Goal: Information Seeking & Learning: Learn about a topic

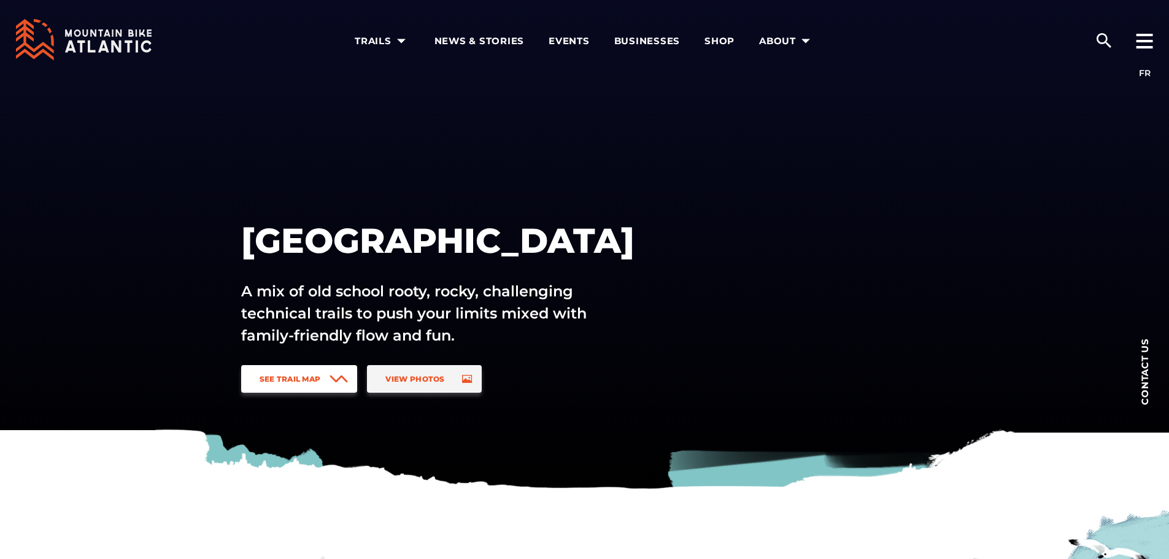
click at [291, 379] on span "See Trail Map" at bounding box center [290, 378] width 61 height 9
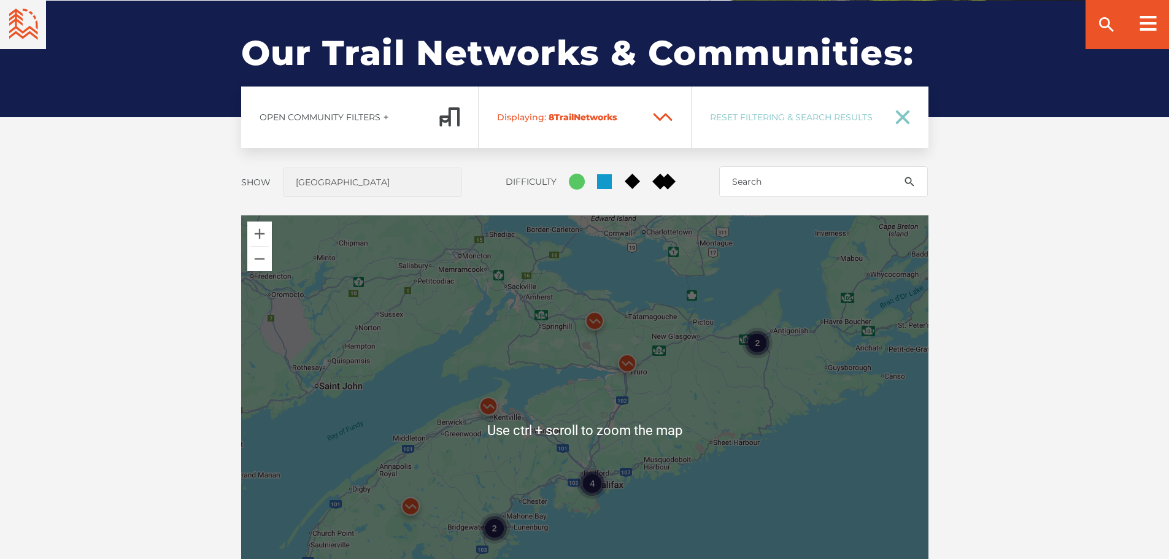
scroll to position [908, 0]
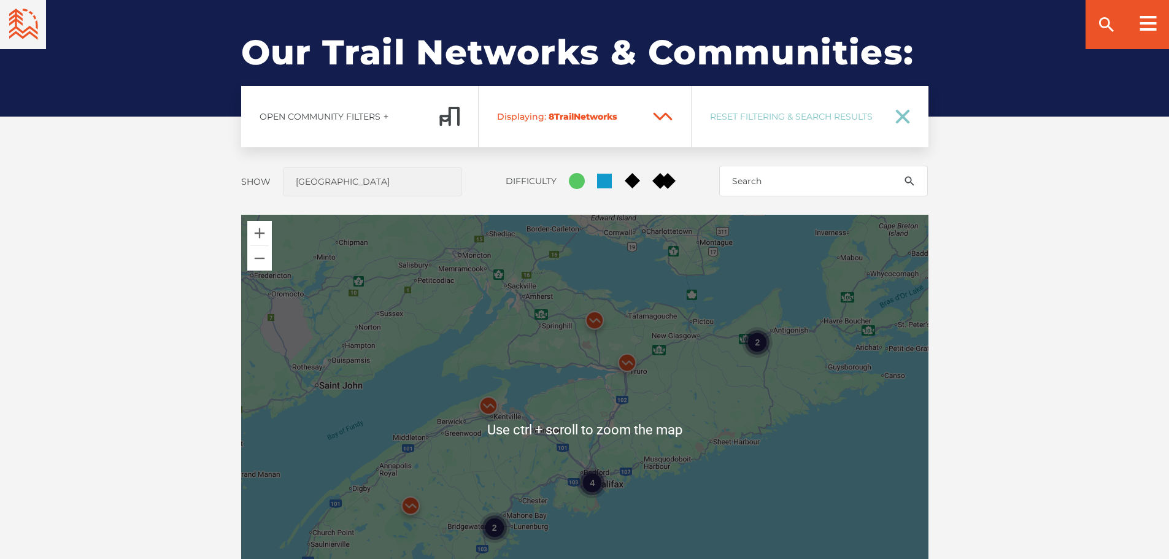
click at [758, 342] on div "2" at bounding box center [757, 342] width 31 height 31
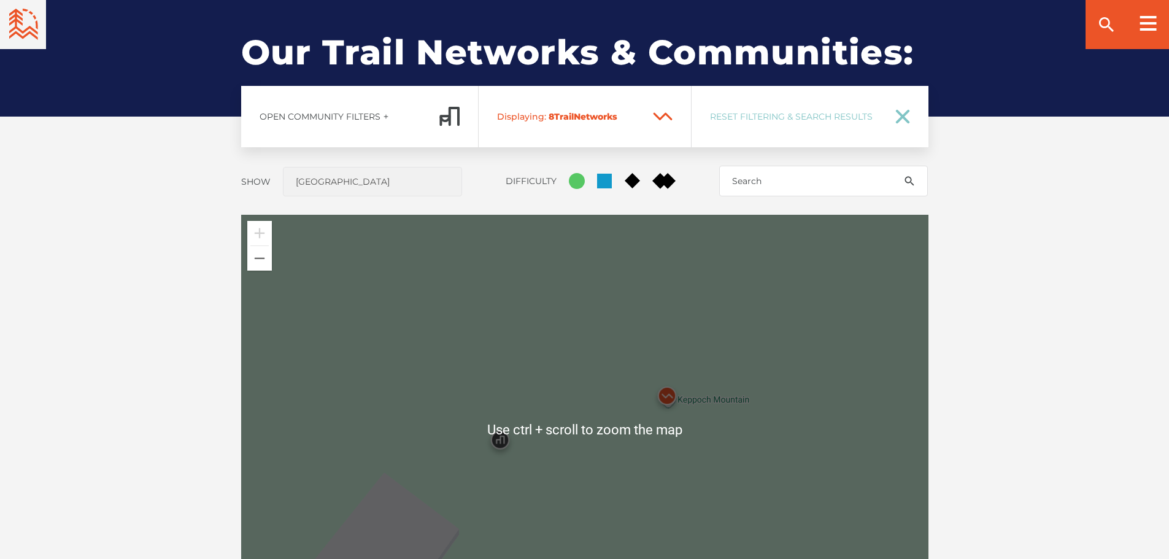
scroll to position [970, 0]
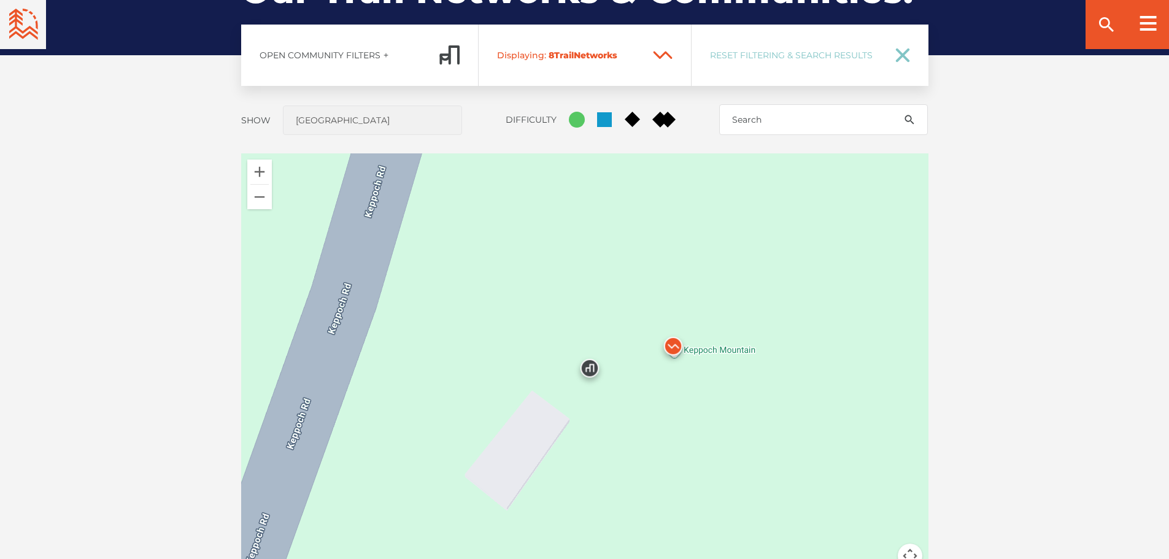
click at [590, 366] on img at bounding box center [589, 371] width 37 height 37
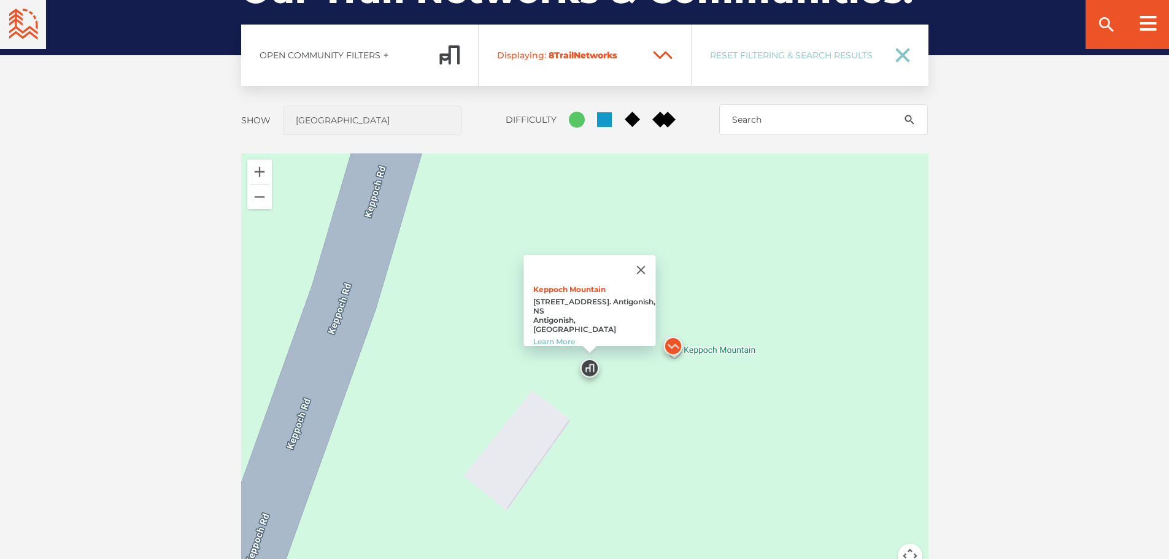
click at [673, 344] on img at bounding box center [673, 349] width 37 height 37
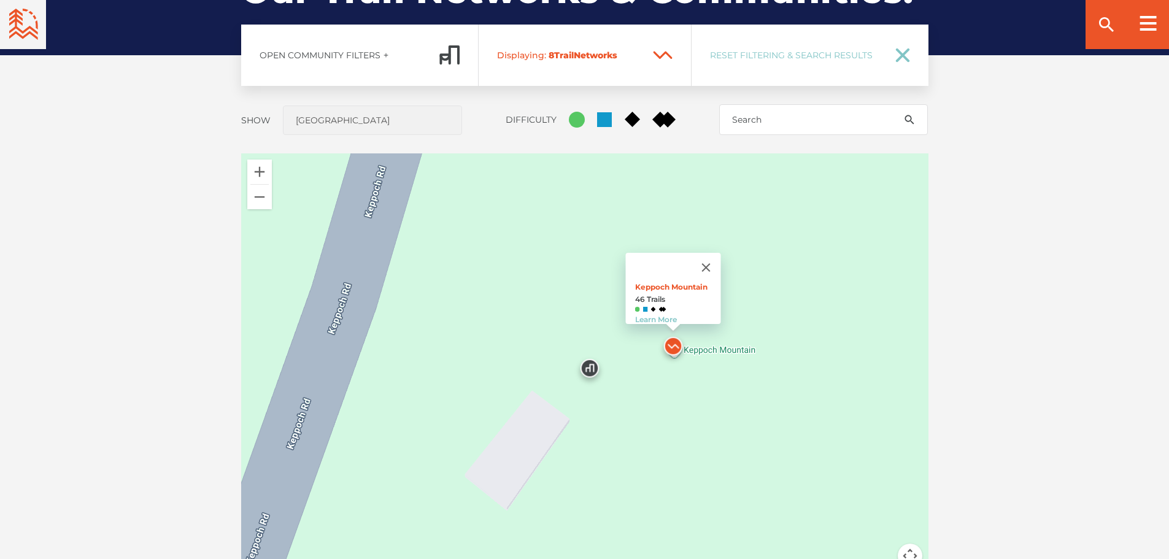
drag, startPoint x: 648, startPoint y: 298, endPoint x: 647, endPoint y: 305, distance: 6.8
click at [647, 304] on p "Keppoch Mountain 46 Trails Learn More" at bounding box center [678, 303] width 86 height 42
click at [649, 315] on link "Learn More" at bounding box center [656, 319] width 42 height 9
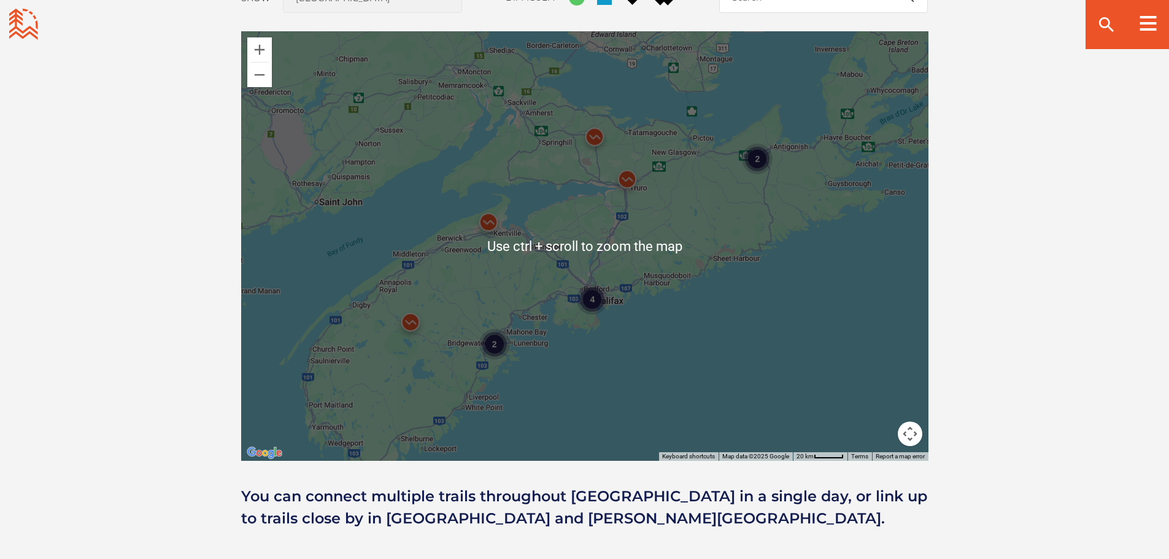
scroll to position [1093, 0]
click at [488, 217] on img at bounding box center [488, 224] width 37 height 37
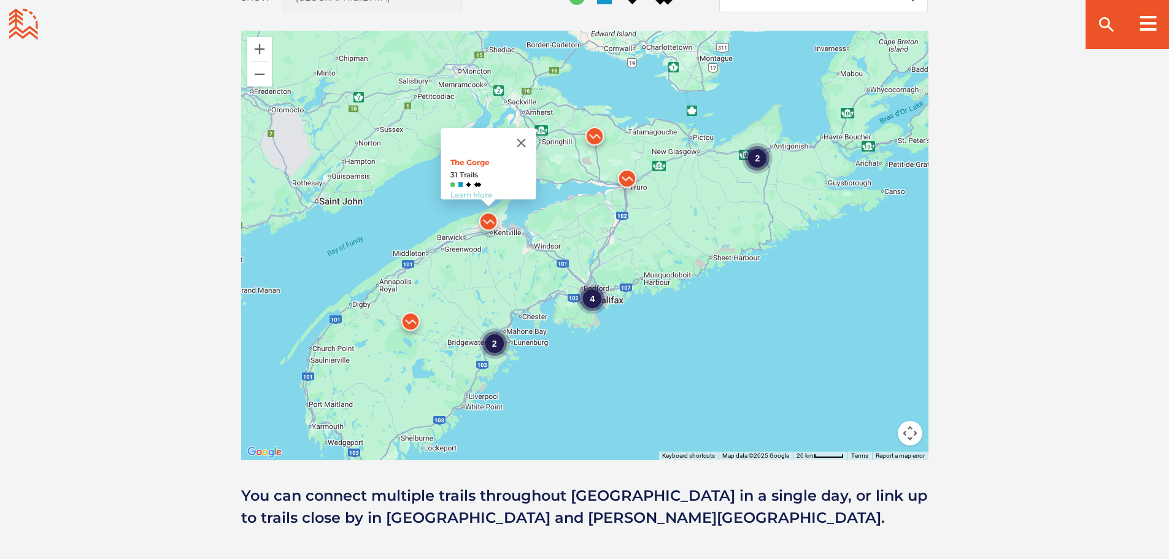
click at [460, 190] on link "Learn More" at bounding box center [471, 194] width 42 height 9
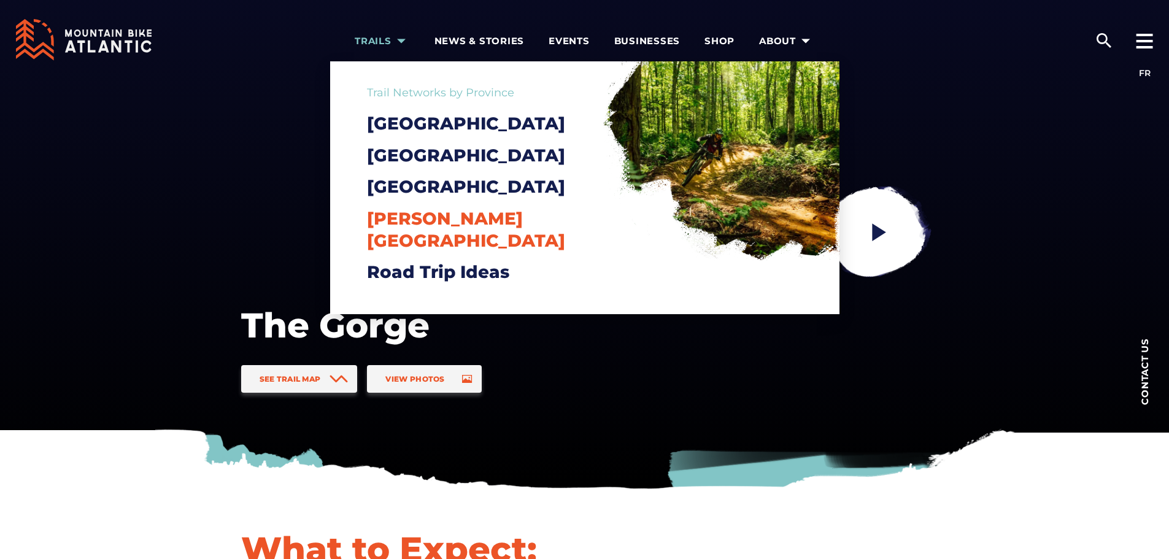
click at [426, 243] on span "[PERSON_NAME][GEOGRAPHIC_DATA]" at bounding box center [466, 229] width 198 height 43
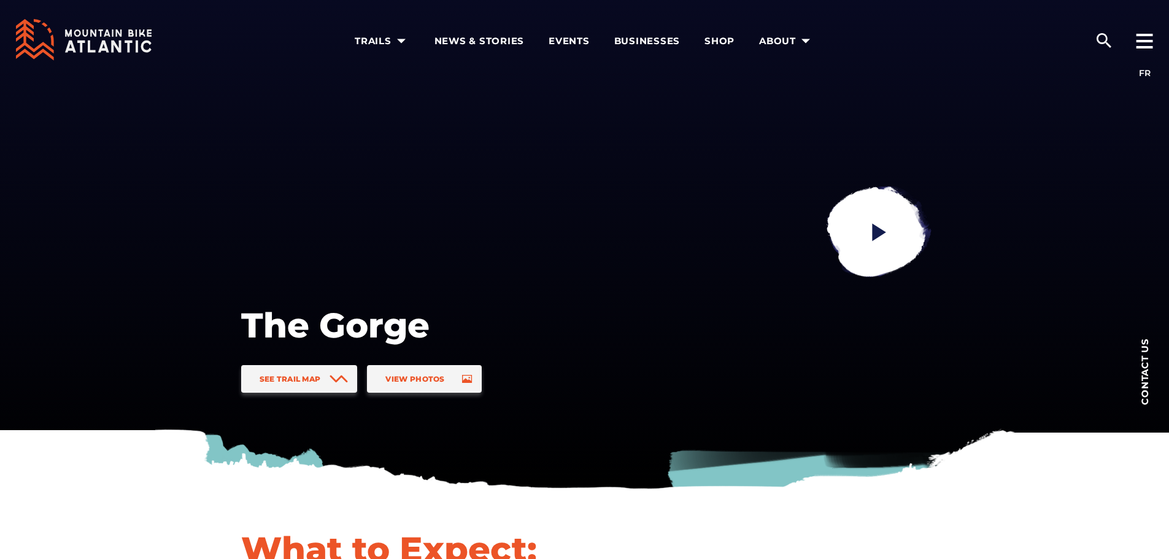
drag, startPoint x: 966, startPoint y: 505, endPoint x: 949, endPoint y: 507, distance: 16.7
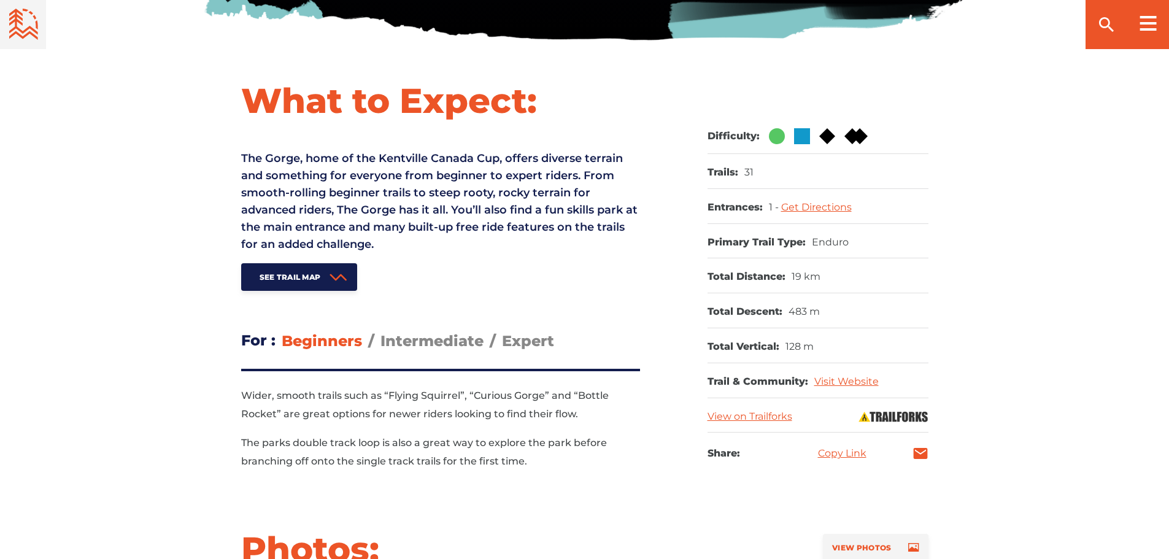
scroll to position [491, 0]
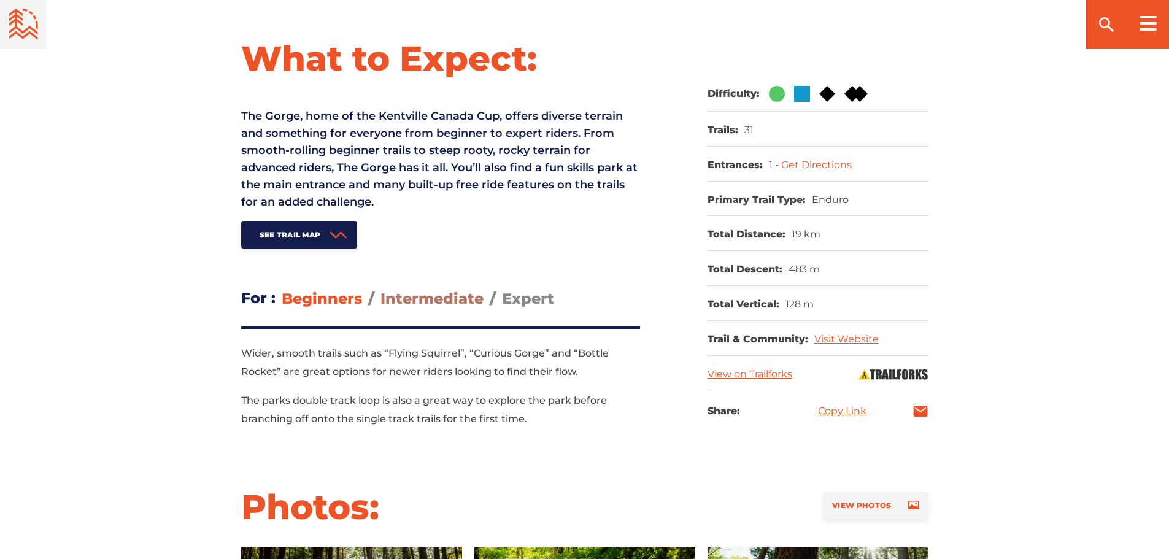
click at [435, 298] on span "Intermediate" at bounding box center [432, 299] width 103 height 18
click at [381, 289] on input "Intermediate" at bounding box center [381, 289] width 0 height 0
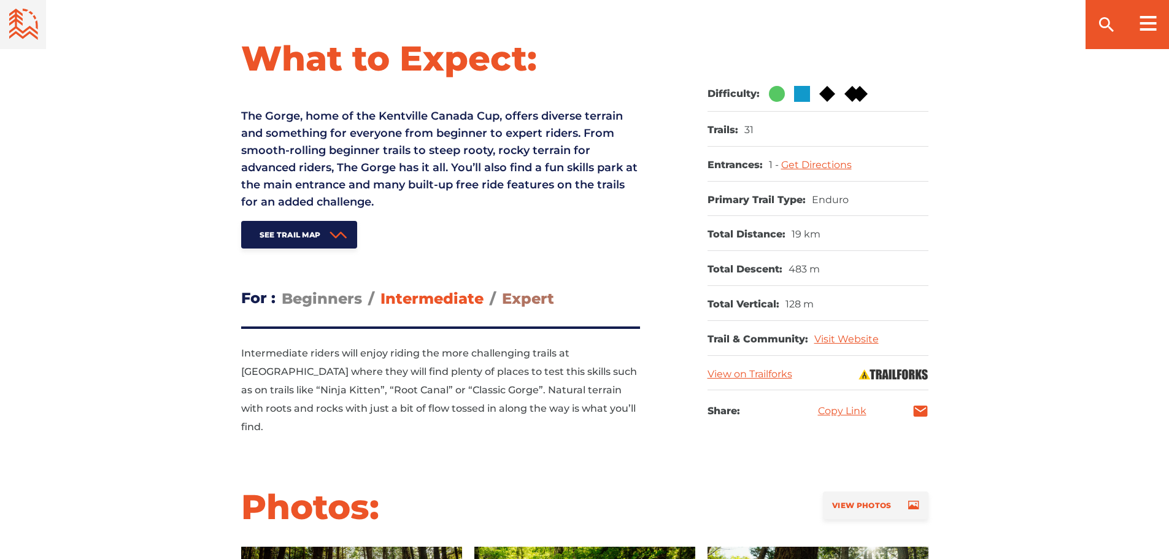
click at [517, 298] on span "Expert" at bounding box center [528, 299] width 52 height 18
click at [502, 289] on input "Expert" at bounding box center [502, 289] width 0 height 0
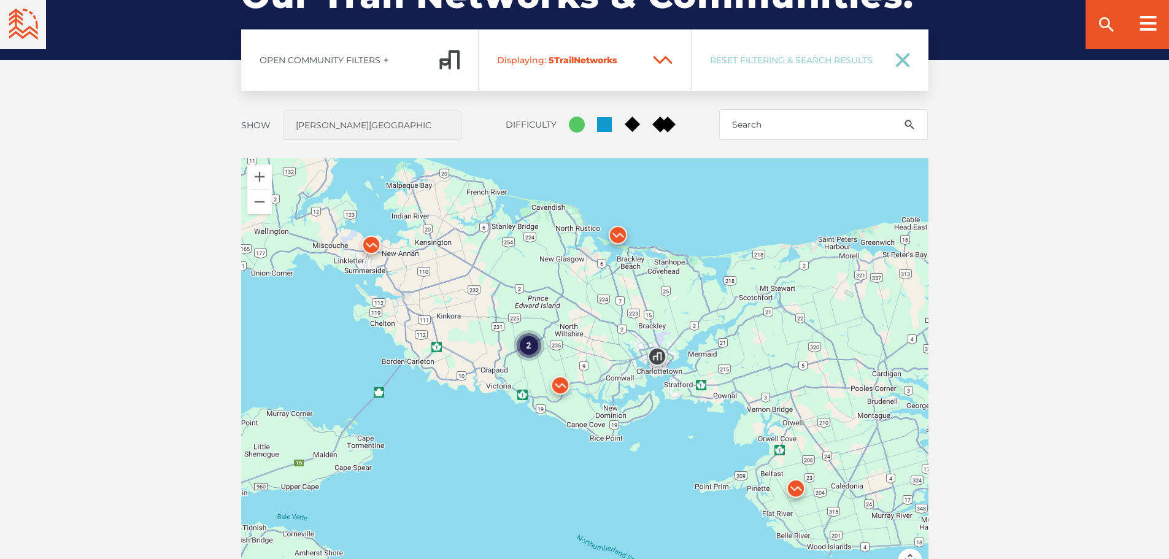
scroll to position [982, 0]
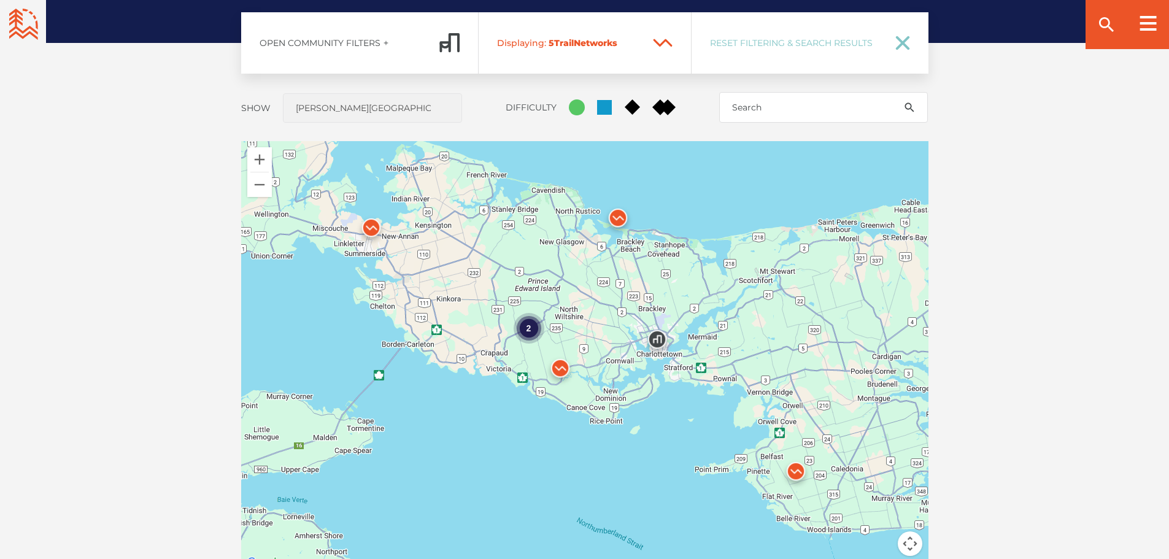
click at [373, 229] on img at bounding box center [371, 230] width 37 height 37
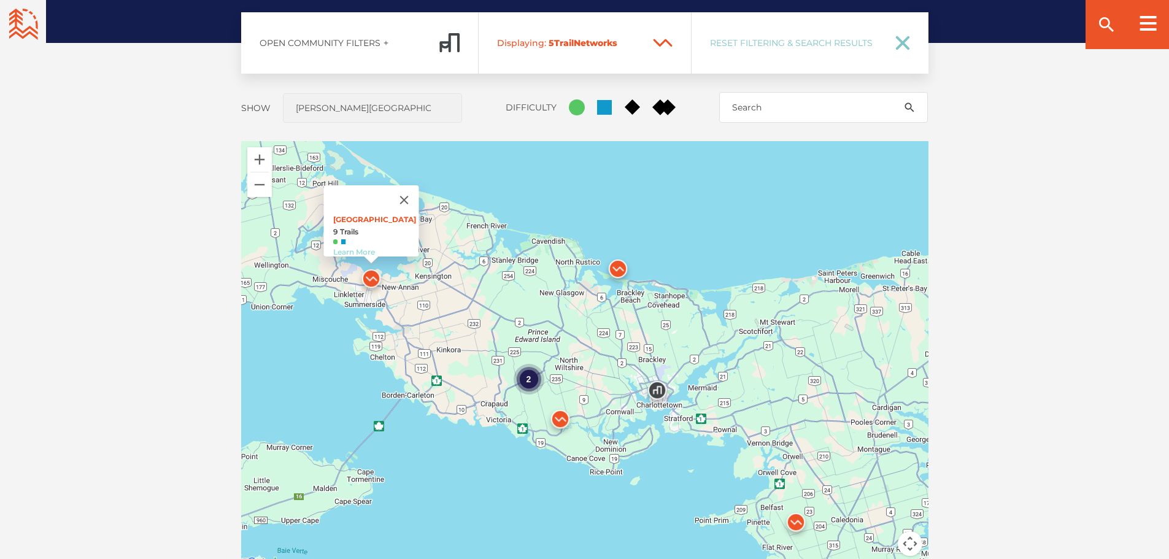
click at [344, 247] on link "Learn More" at bounding box center [354, 251] width 42 height 9
click at [529, 378] on div "2" at bounding box center [528, 379] width 31 height 31
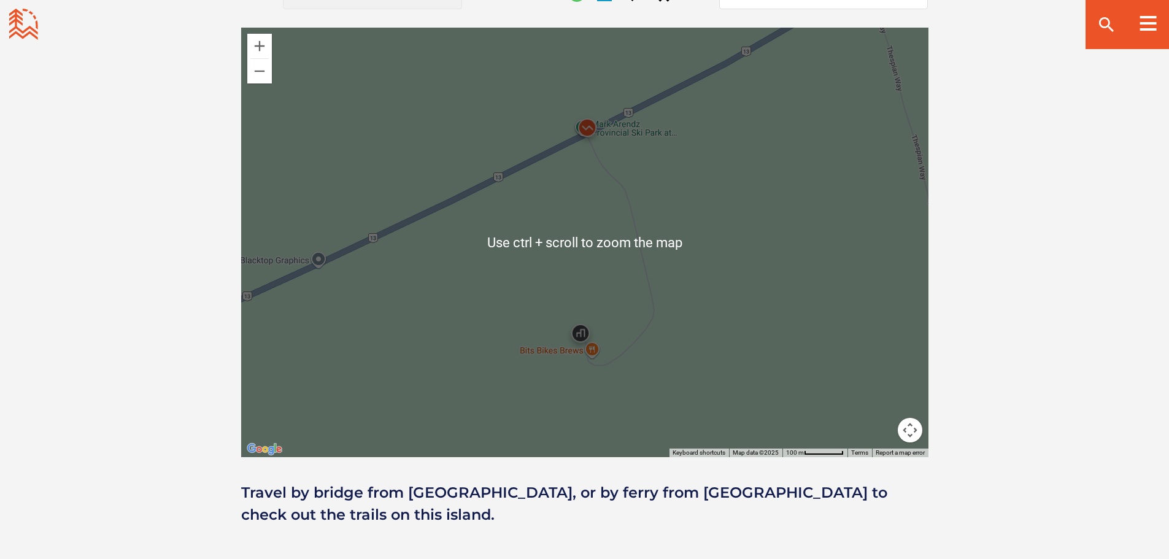
scroll to position [1105, 0]
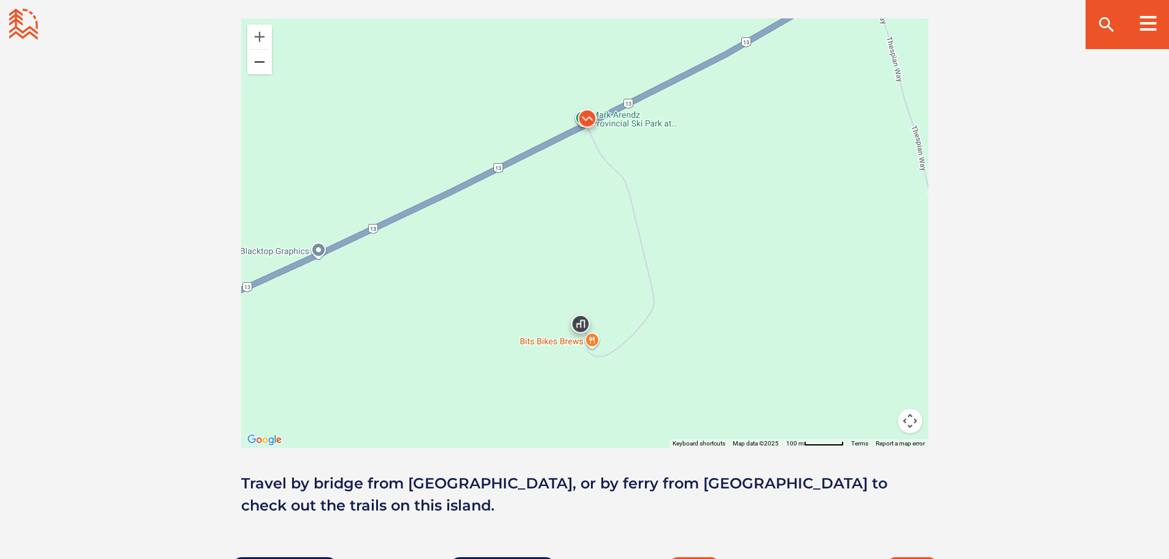
click at [257, 71] on button "Zoom out" at bounding box center [259, 62] width 25 height 25
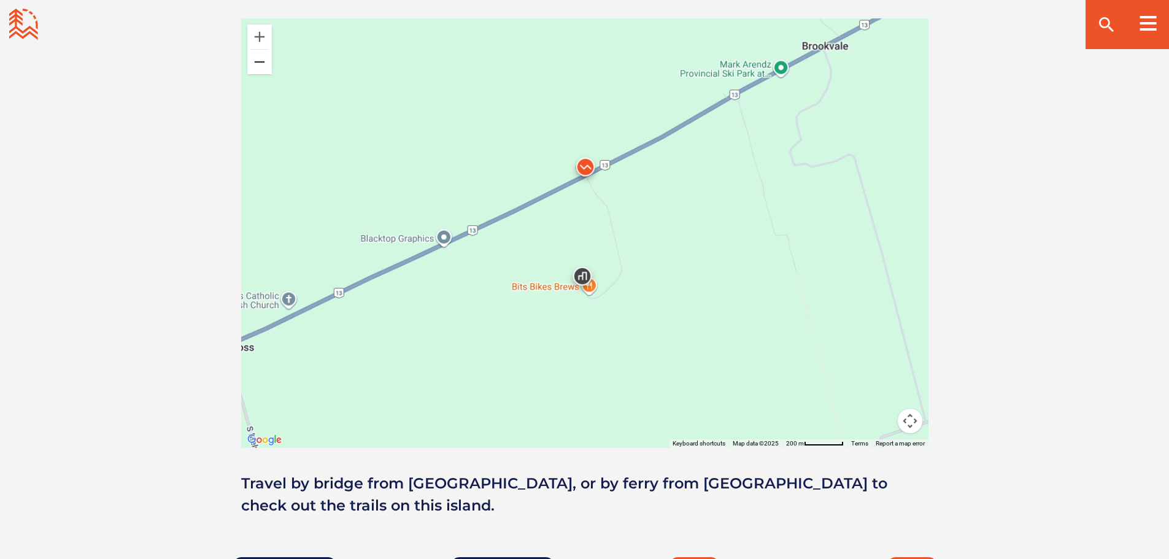
click at [257, 71] on button "Zoom out" at bounding box center [259, 62] width 25 height 25
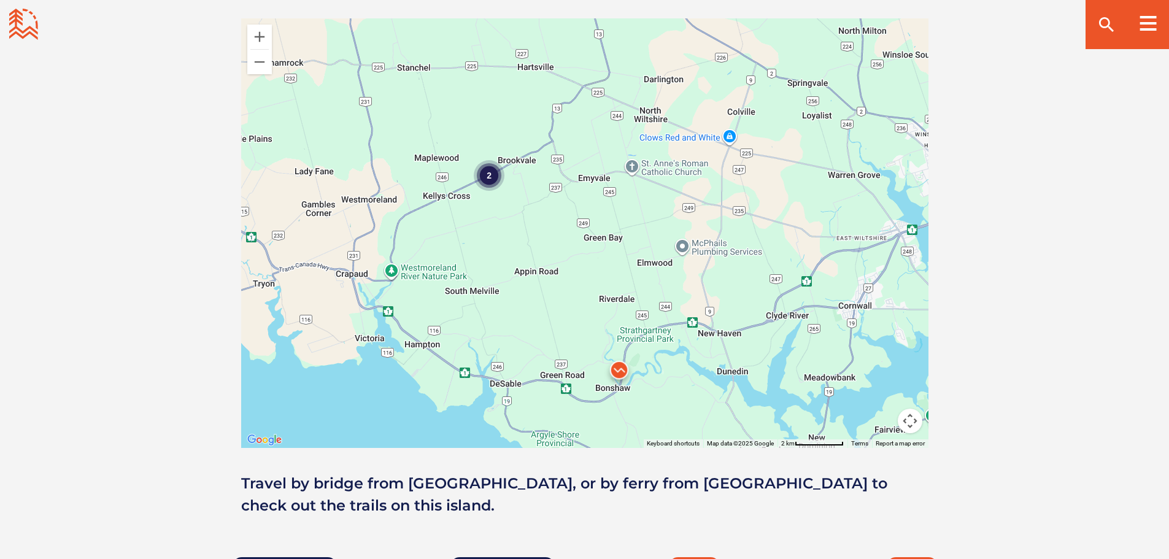
drag, startPoint x: 736, startPoint y: 426, endPoint x: 547, endPoint y: 241, distance: 264.3
click at [547, 241] on div "2 Rotary Park 9 Trails Learn More" at bounding box center [584, 233] width 687 height 430
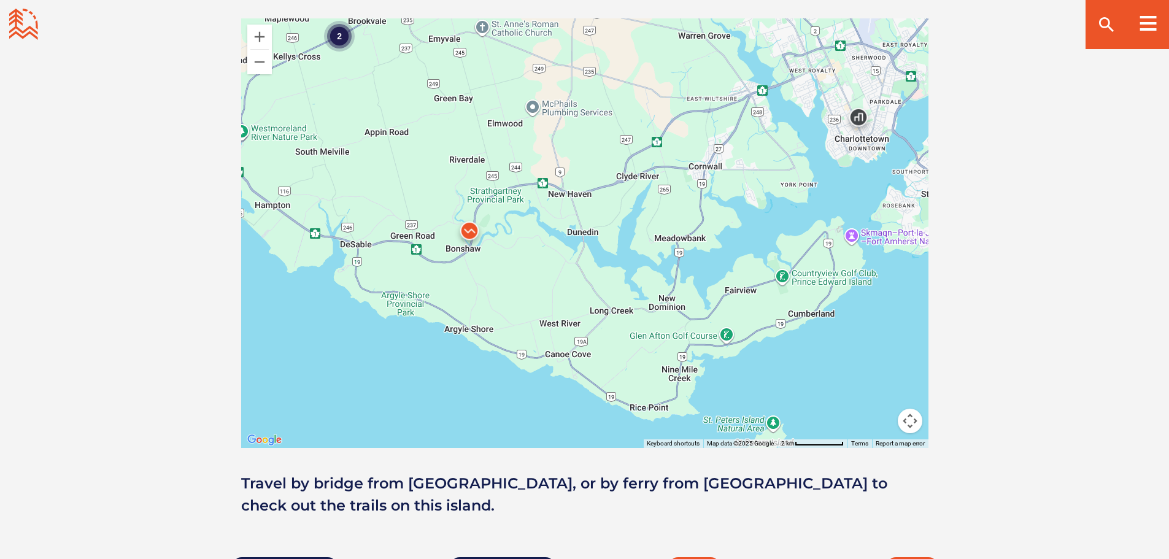
drag, startPoint x: 738, startPoint y: 397, endPoint x: 594, endPoint y: 257, distance: 201.0
click at [594, 257] on div "2 Rotary Park 9 Trails Learn More" at bounding box center [584, 233] width 687 height 430
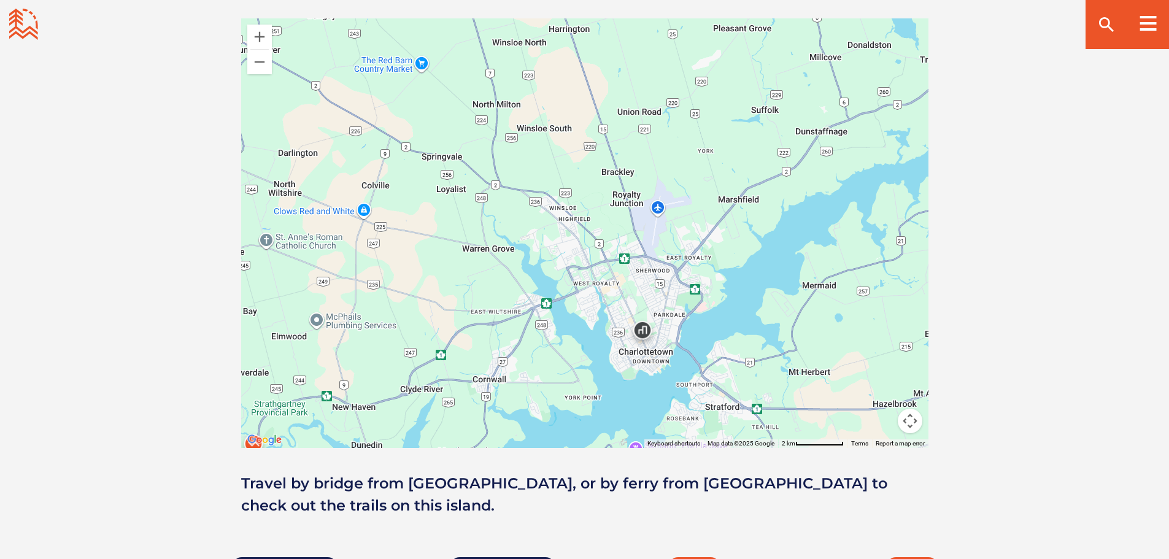
drag, startPoint x: 805, startPoint y: 304, endPoint x: 607, endPoint y: 511, distance: 287.0
click at [607, 511] on div "Open Community Filters Displaying: 5 Trail Network s Reset Filtering & Search R…" at bounding box center [584, 203] width 859 height 627
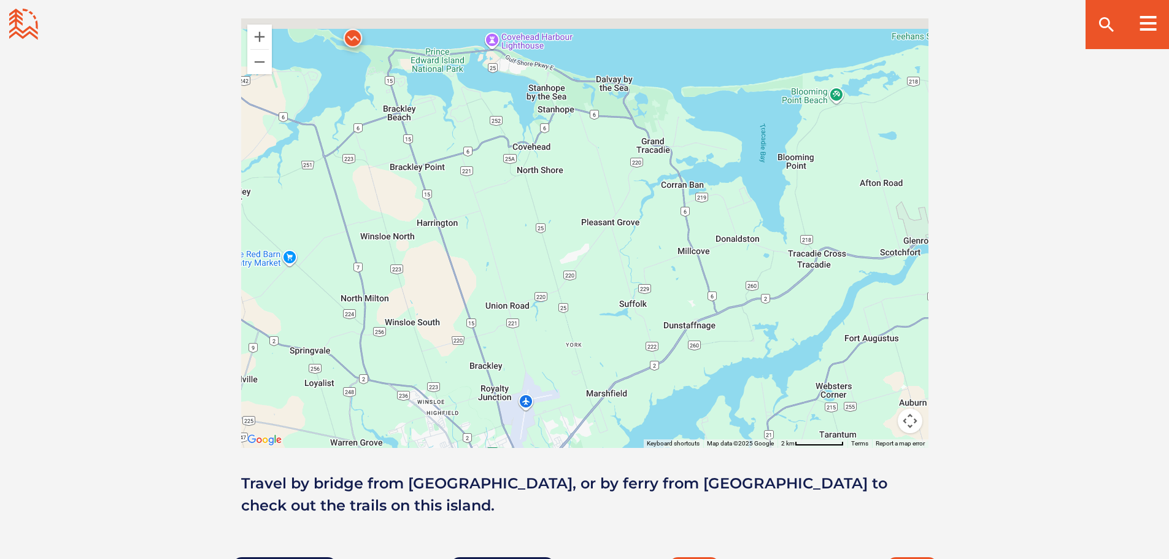
drag, startPoint x: 427, startPoint y: 354, endPoint x: 323, endPoint y: 513, distance: 189.3
click at [323, 513] on div "Open Community Filters Displaying: 5 Trail Network s Reset Filtering & Search R…" at bounding box center [584, 203] width 859 height 627
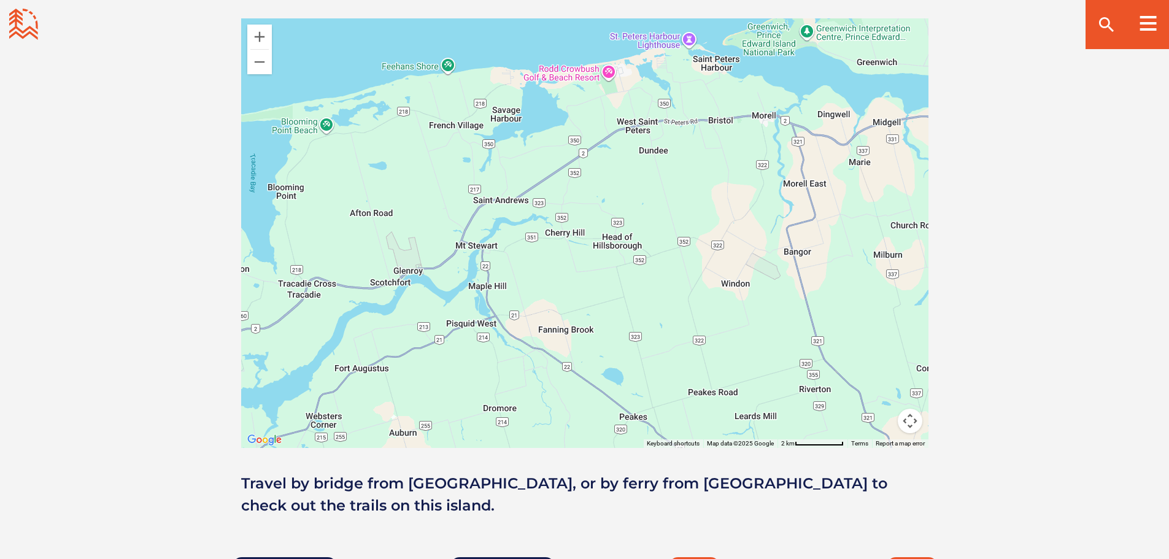
drag, startPoint x: 774, startPoint y: 363, endPoint x: 271, endPoint y: 389, distance: 504.0
click at [271, 389] on div "2 Rotary Park 9 Trails Learn More" at bounding box center [584, 233] width 687 height 430
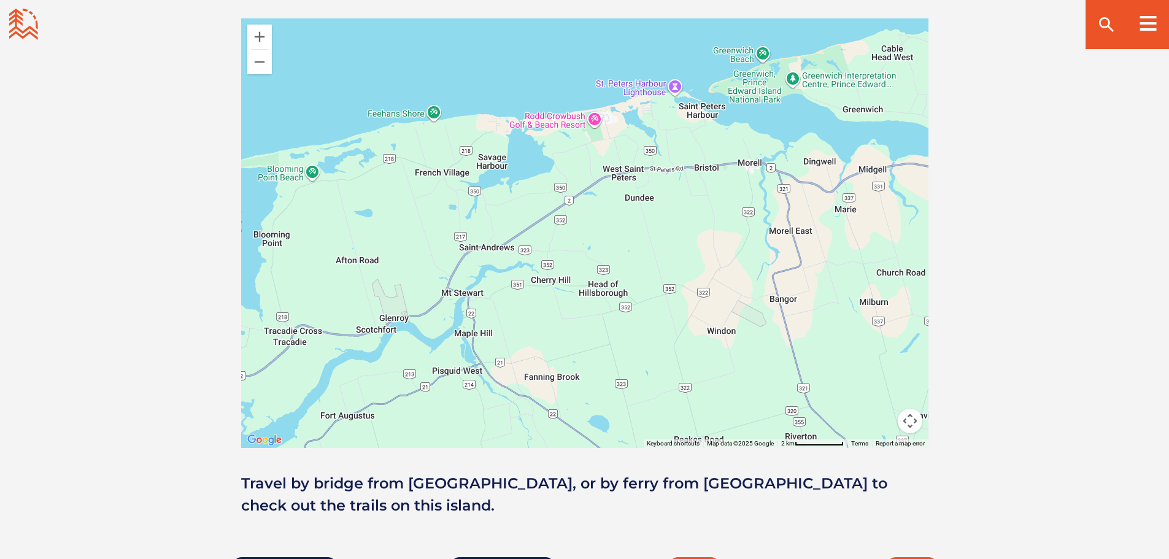
drag, startPoint x: 692, startPoint y: 217, endPoint x: 677, endPoint y: 262, distance: 47.8
click at [677, 262] on div "2 Rotary Park 9 Trails Learn More" at bounding box center [584, 233] width 687 height 430
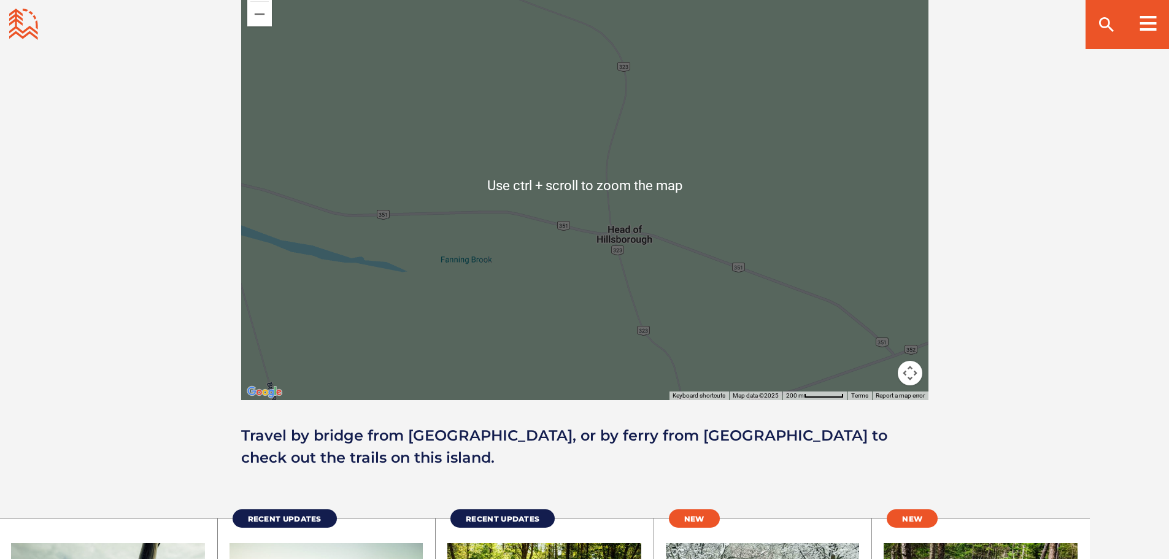
scroll to position [1166, 0]
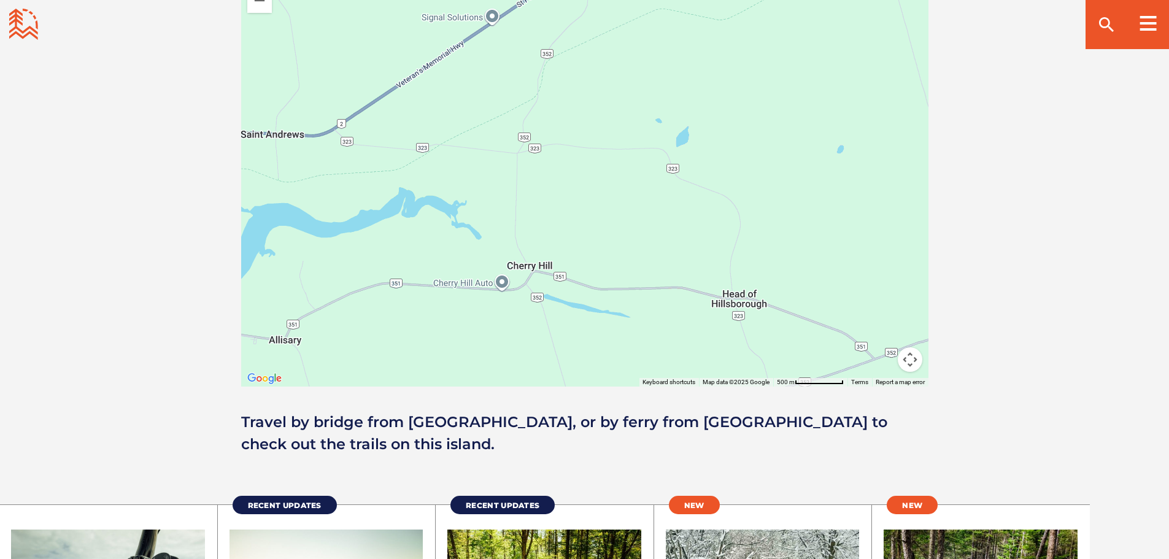
drag, startPoint x: 368, startPoint y: 132, endPoint x: 485, endPoint y: 181, distance: 127.1
click at [485, 181] on div "Rotary Park 9 Trails Learn More" at bounding box center [584, 172] width 687 height 430
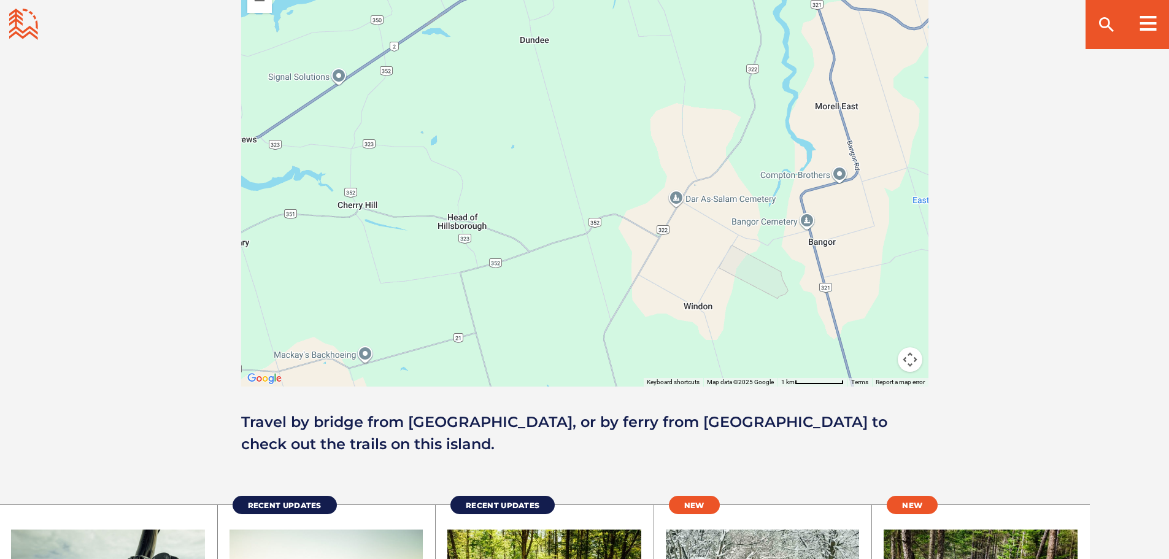
drag, startPoint x: 782, startPoint y: 338, endPoint x: 547, endPoint y: 231, distance: 258.0
click at [496, 246] on div "Rotary Park 9 Trails Learn More" at bounding box center [584, 172] width 687 height 430
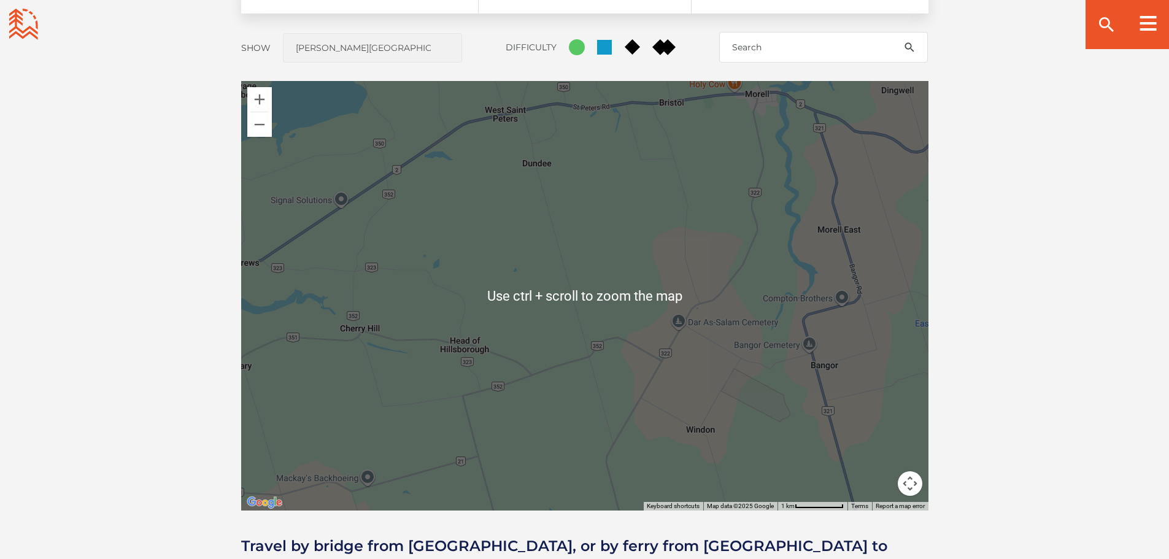
scroll to position [1105, 0]
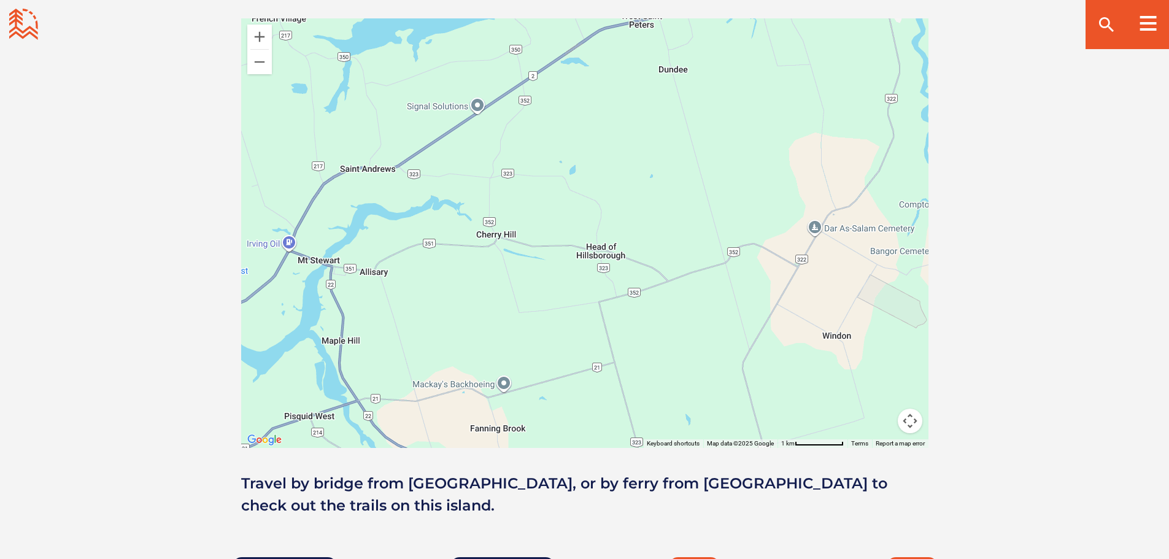
drag, startPoint x: 514, startPoint y: 354, endPoint x: 650, endPoint y: 322, distance: 139.8
click at [650, 322] on div "Rotary Park 9 Trails Learn More" at bounding box center [584, 233] width 687 height 430
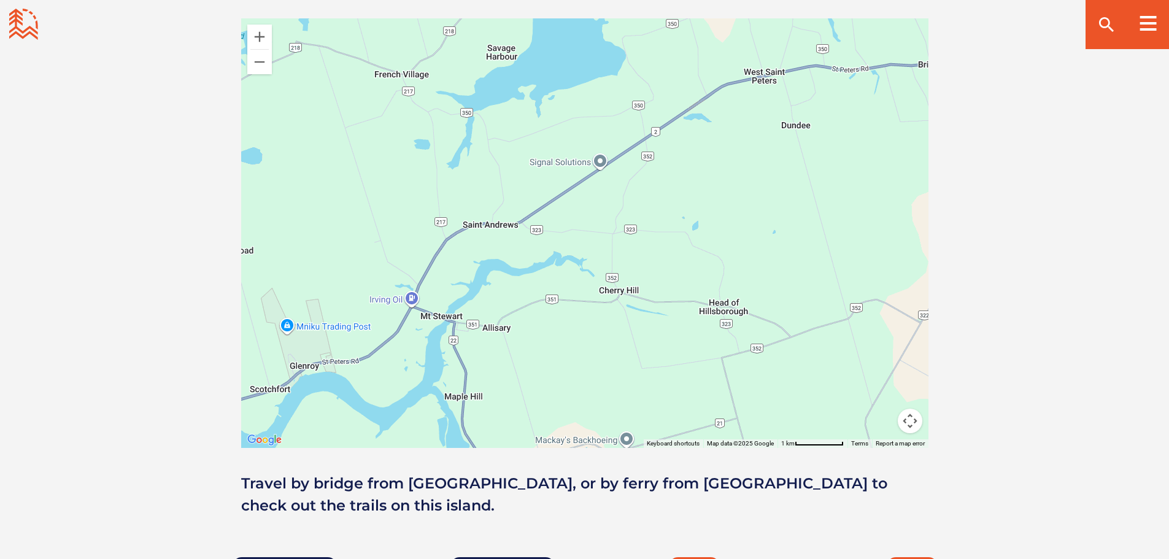
drag, startPoint x: 474, startPoint y: 246, endPoint x: 597, endPoint y: 303, distance: 135.9
click at [597, 303] on div "Rotary Park 9 Trails Learn More" at bounding box center [584, 233] width 687 height 430
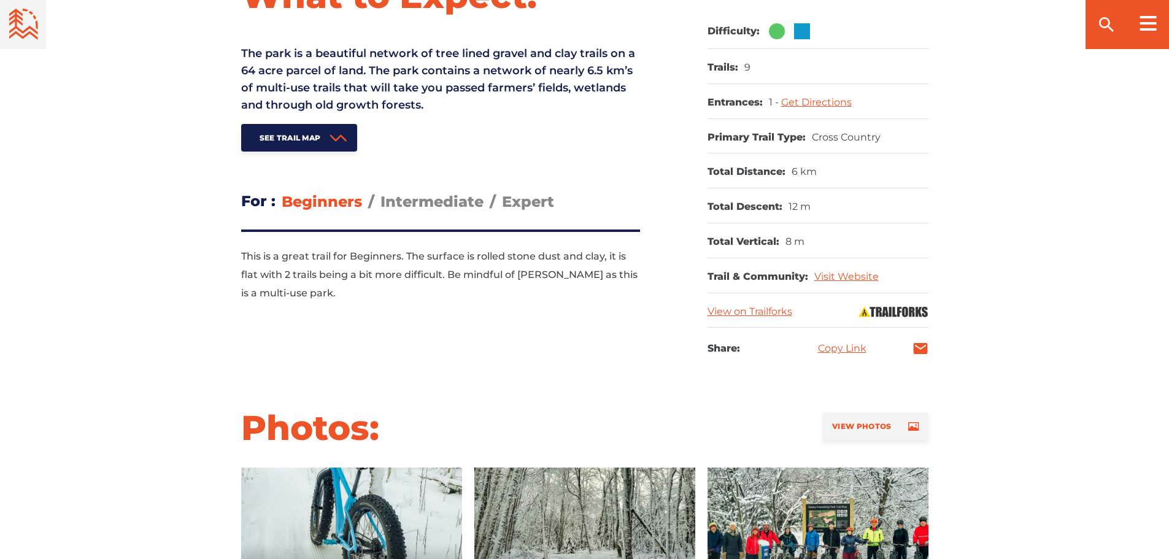
scroll to position [552, 0]
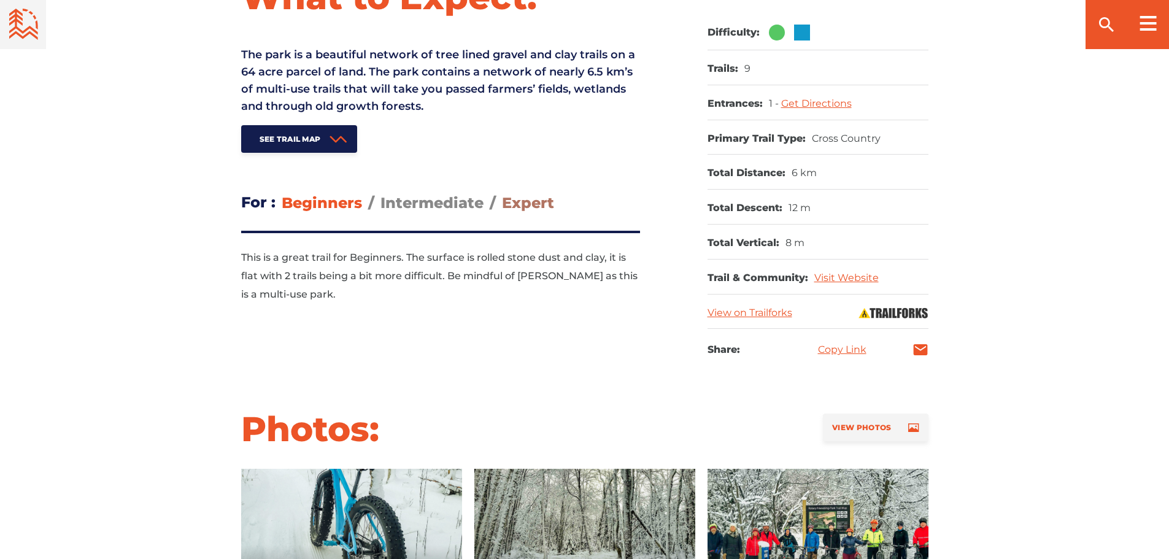
click at [532, 203] on span "Expert" at bounding box center [528, 203] width 52 height 18
click at [502, 193] on input "Expert" at bounding box center [502, 193] width 0 height 0
click at [433, 199] on span "Intermediate" at bounding box center [432, 203] width 103 height 18
click at [381, 193] on input "Intermediate" at bounding box center [381, 193] width 0 height 0
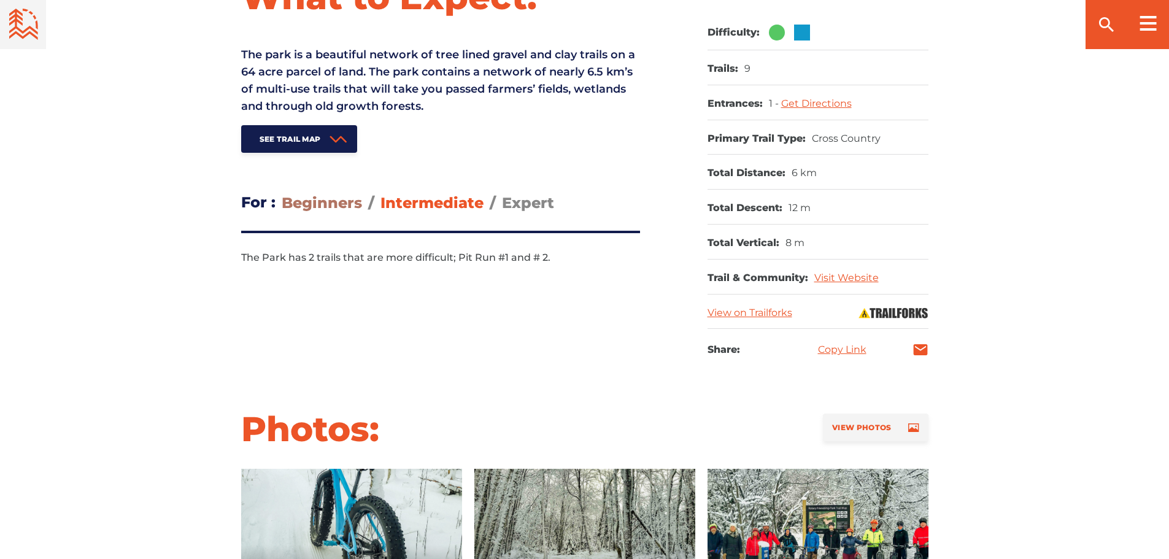
click at [325, 195] on span "Beginners" at bounding box center [322, 203] width 80 height 18
click at [282, 193] on input "Beginners" at bounding box center [282, 193] width 0 height 0
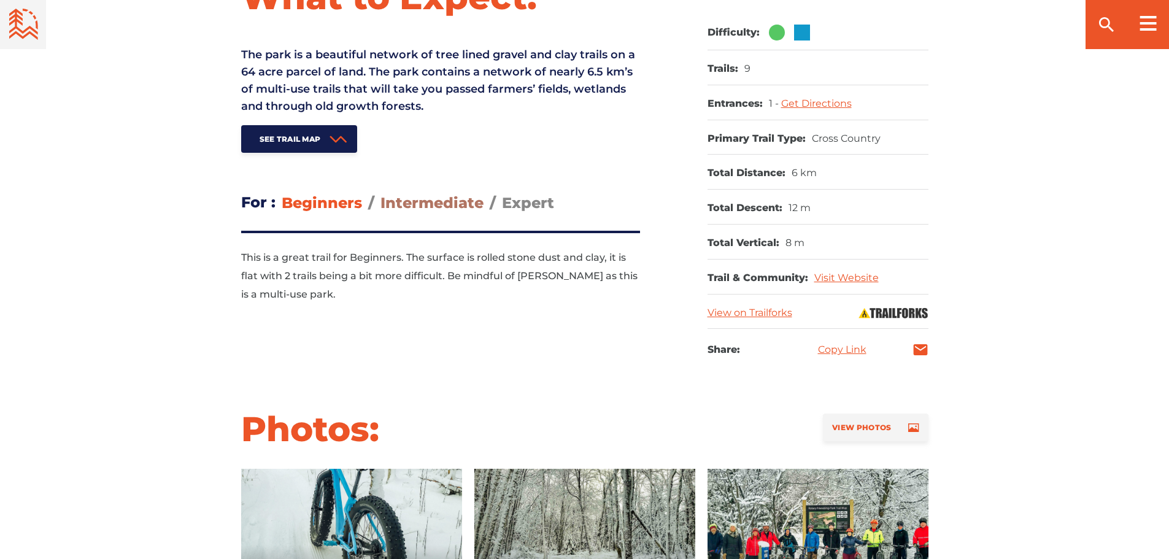
click at [435, 209] on span "Intermediate" at bounding box center [432, 203] width 103 height 18
click at [381, 193] on input "Intermediate" at bounding box center [381, 193] width 0 height 0
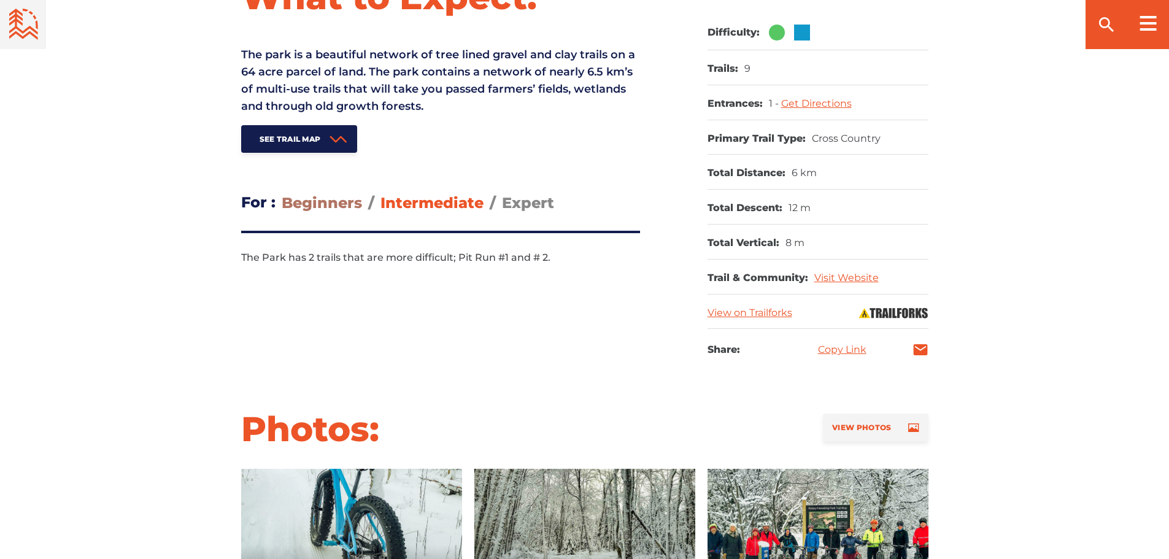
click at [319, 204] on span "Beginners" at bounding box center [322, 203] width 80 height 18
click at [282, 193] on input "Beginners" at bounding box center [282, 193] width 0 height 0
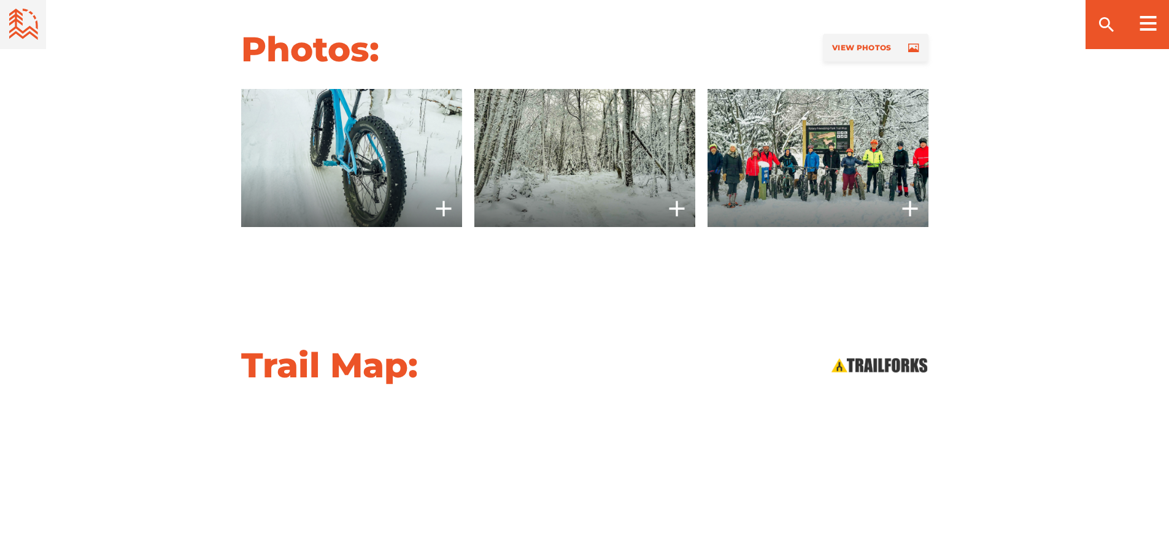
scroll to position [1228, 0]
